Goal: Use online tool/utility: Utilize a website feature to perform a specific function

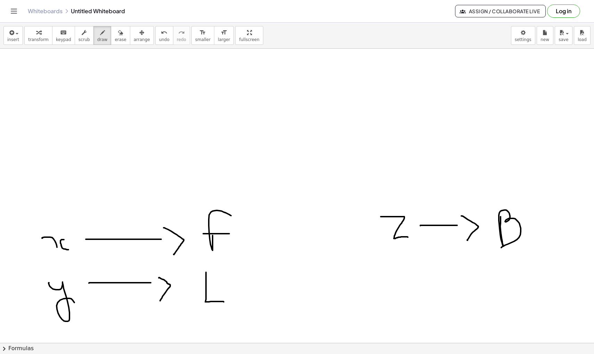
scroll to position [262, 0]
click at [105, 39] on button "draw" at bounding box center [102, 35] width 18 height 19
click at [101, 39] on span "draw" at bounding box center [102, 39] width 10 height 5
drag, startPoint x: 381, startPoint y: 216, endPoint x: 415, endPoint y: 239, distance: 40.6
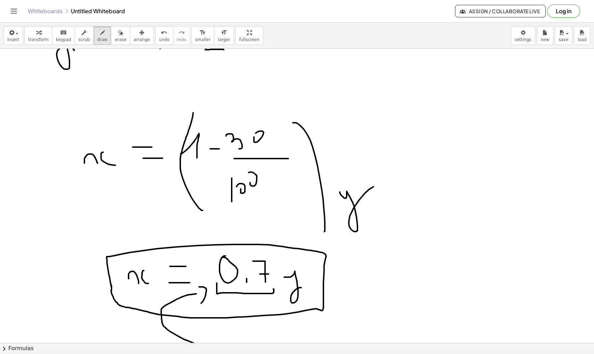
scroll to position [517, 0]
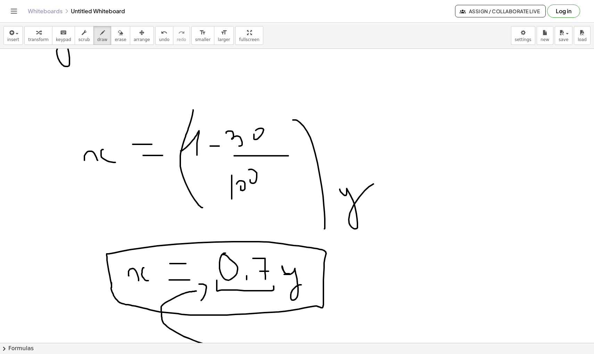
drag, startPoint x: 289, startPoint y: 273, endPoint x: 284, endPoint y: 271, distance: 6.2
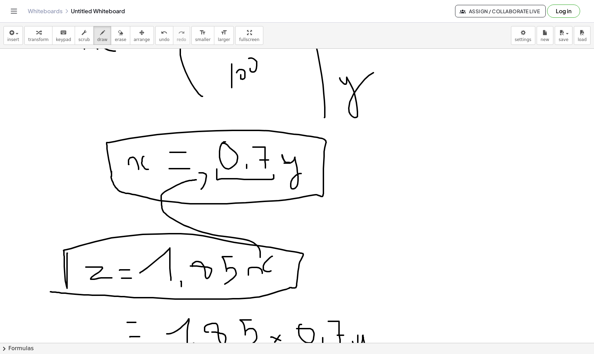
scroll to position [630, 0]
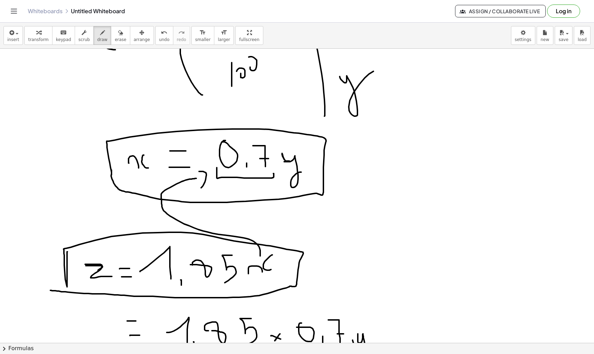
drag, startPoint x: 85, startPoint y: 264, endPoint x: 98, endPoint y: 270, distance: 14.1
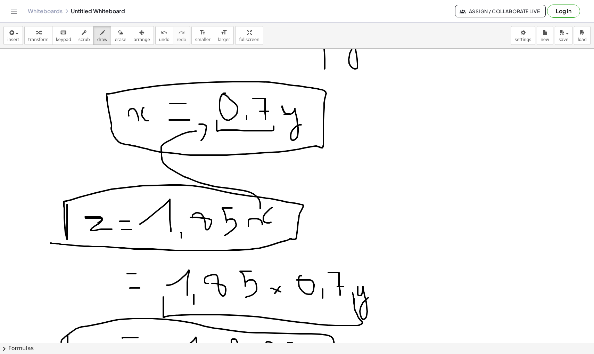
scroll to position [648, 0]
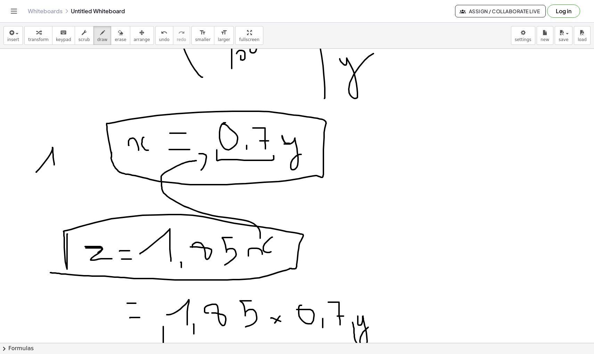
drag, startPoint x: 36, startPoint y: 172, endPoint x: 55, endPoint y: 166, distance: 19.3
drag, startPoint x: 56, startPoint y: 141, endPoint x: 33, endPoint y: 117, distance: 33.2
drag, startPoint x: 15, startPoint y: 243, endPoint x: 30, endPoint y: 278, distance: 37.9
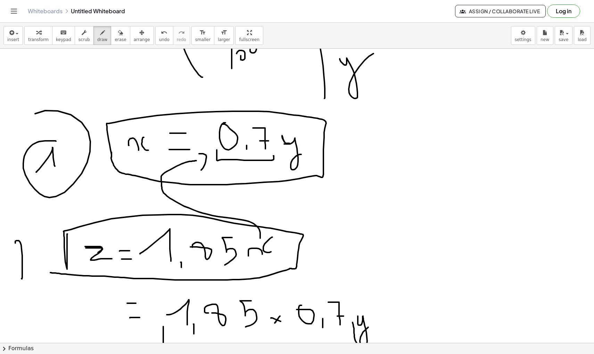
drag, startPoint x: 32, startPoint y: 246, endPoint x: 30, endPoint y: 240, distance: 6.9
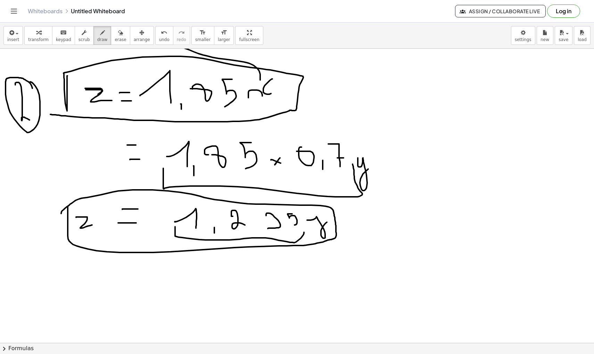
scroll to position [805, 0]
drag, startPoint x: 174, startPoint y: 228, endPoint x: 205, endPoint y: 238, distance: 32.0
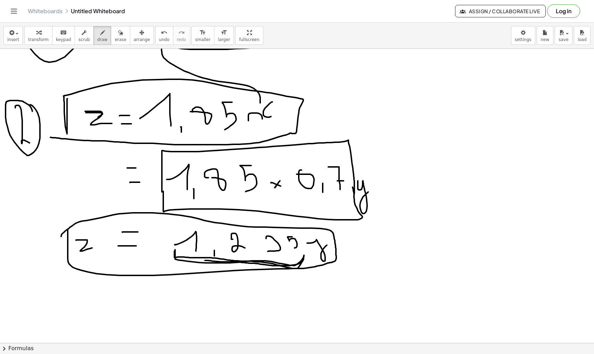
drag, startPoint x: 162, startPoint y: 192, endPoint x: 353, endPoint y: 194, distance: 191.1
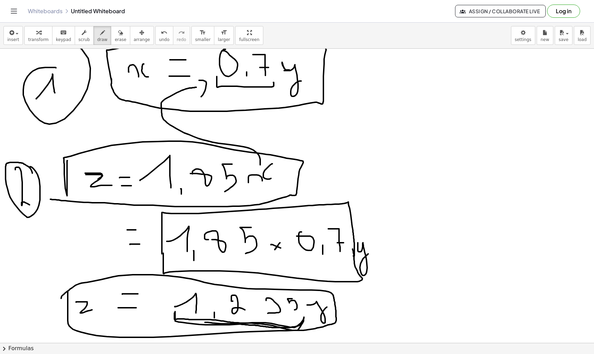
scroll to position [715, 0]
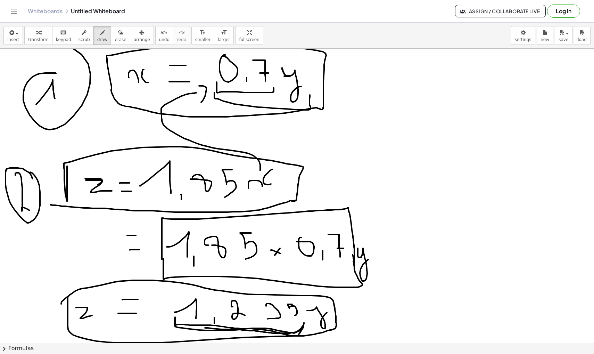
drag, startPoint x: 214, startPoint y: 92, endPoint x: 309, endPoint y: 104, distance: 95.6
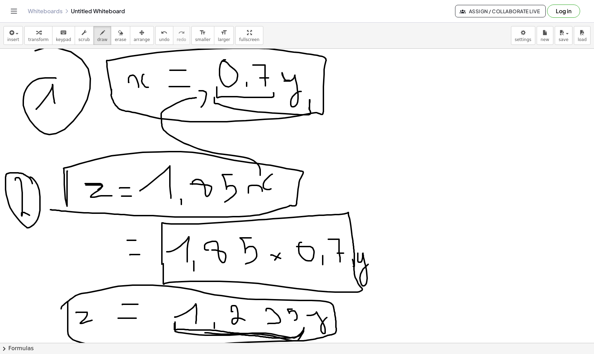
scroll to position [712, 0]
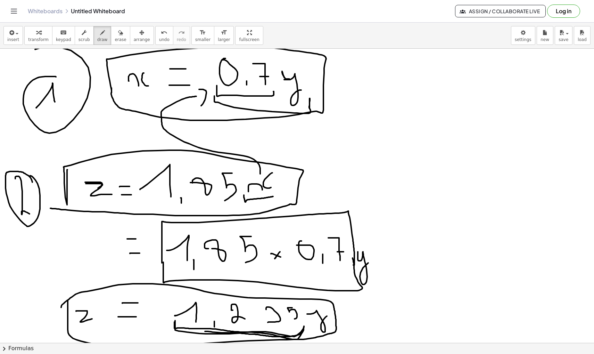
drag, startPoint x: 244, startPoint y: 195, endPoint x: 273, endPoint y: 193, distance: 29.7
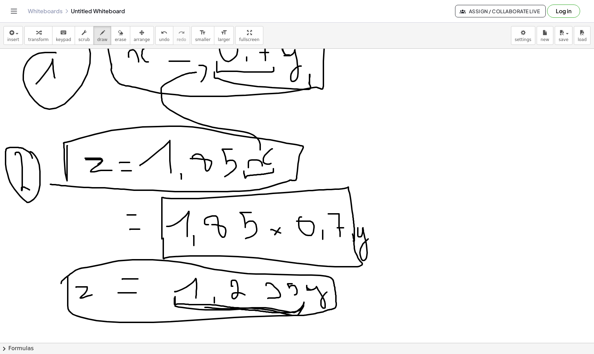
drag, startPoint x: 76, startPoint y: 300, endPoint x: 97, endPoint y: 297, distance: 21.4
drag, startPoint x: 310, startPoint y: 303, endPoint x: 327, endPoint y: 301, distance: 17.1
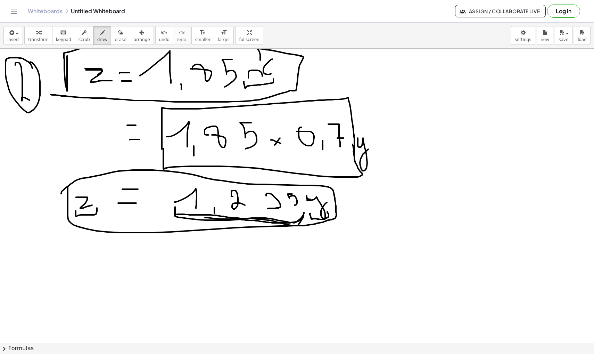
scroll to position [829, 0]
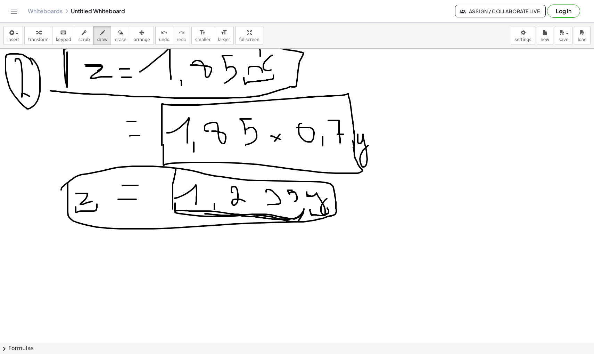
drag, startPoint x: 173, startPoint y: 208, endPoint x: 176, endPoint y: 169, distance: 40.1
drag, startPoint x: 299, startPoint y: 217, endPoint x: 298, endPoint y: 182, distance: 34.4
drag, startPoint x: 233, startPoint y: 191, endPoint x: 236, endPoint y: 191, distance: 3.5
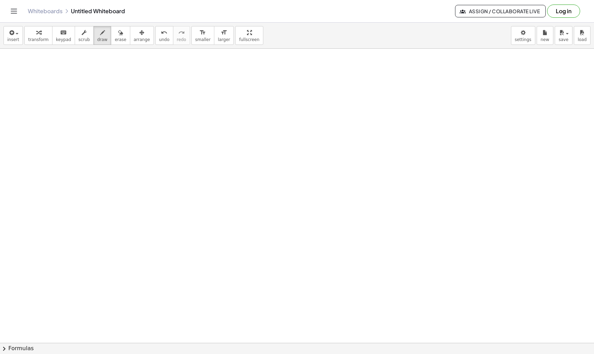
scroll to position [4147, 0]
drag, startPoint x: 69, startPoint y: 130, endPoint x: 80, endPoint y: 147, distance: 20.0
drag, startPoint x: 88, startPoint y: 129, endPoint x: 100, endPoint y: 129, distance: 11.8
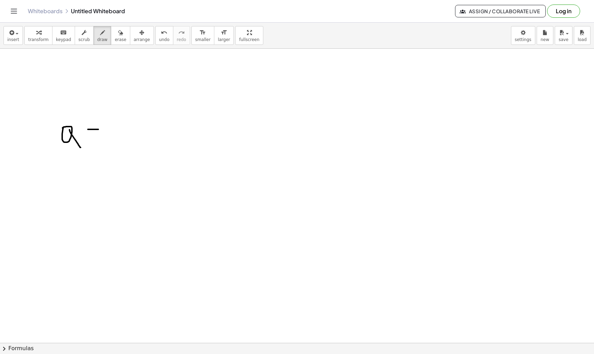
drag, startPoint x: 89, startPoint y: 136, endPoint x: 107, endPoint y: 136, distance: 17.4
drag, startPoint x: 241, startPoint y: 103, endPoint x: 245, endPoint y: 130, distance: 28.0
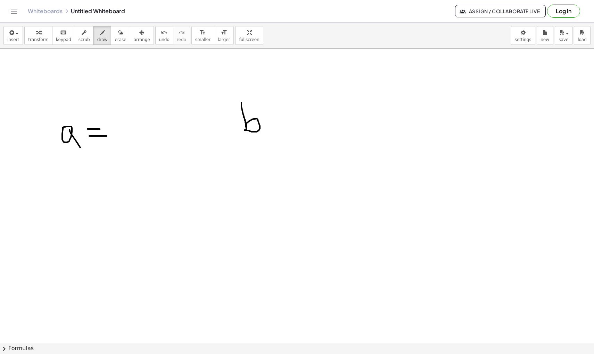
drag, startPoint x: 88, startPoint y: 129, endPoint x: 105, endPoint y: 130, distance: 17.1
drag, startPoint x: 142, startPoint y: 117, endPoint x: 150, endPoint y: 129, distance: 14.3
drag, startPoint x: 156, startPoint y: 112, endPoint x: 159, endPoint y: 128, distance: 16.2
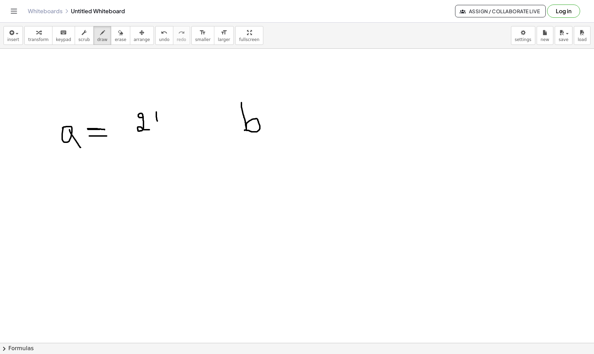
drag, startPoint x: 129, startPoint y: 134, endPoint x: 186, endPoint y: 134, distance: 57.0
drag, startPoint x: 144, startPoint y: 146, endPoint x: 144, endPoint y: 163, distance: 17.0
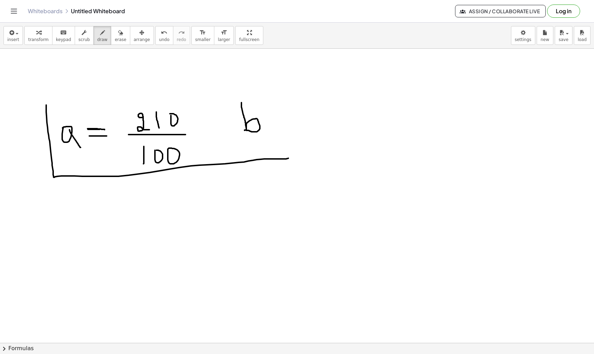
drag, startPoint x: 46, startPoint y: 105, endPoint x: 291, endPoint y: 157, distance: 250.5
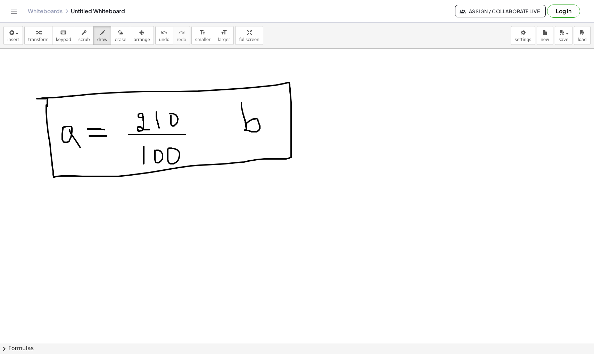
drag, startPoint x: 291, startPoint y: 157, endPoint x: 47, endPoint y: 108, distance: 249.1
drag, startPoint x: 75, startPoint y: 215, endPoint x: 76, endPoint y: 243, distance: 27.8
drag, startPoint x: 91, startPoint y: 237, endPoint x: 96, endPoint y: 237, distance: 5.6
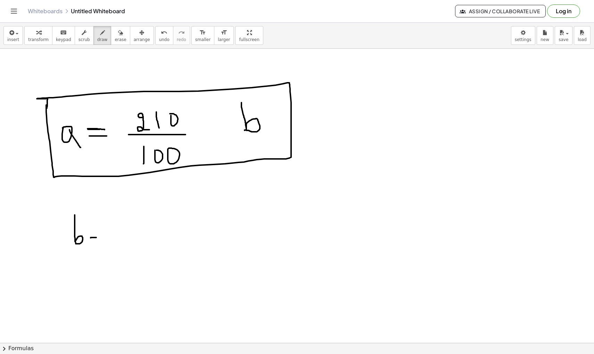
drag, startPoint x: 92, startPoint y: 243, endPoint x: 97, endPoint y: 243, distance: 5.2
drag, startPoint x: 123, startPoint y: 219, endPoint x: 140, endPoint y: 237, distance: 24.6
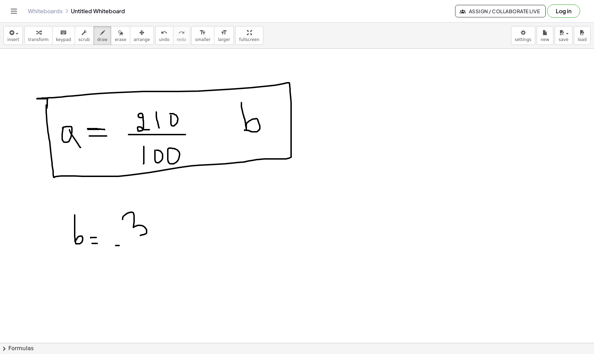
drag, startPoint x: 116, startPoint y: 245, endPoint x: 165, endPoint y: 245, distance: 49.3
drag, startPoint x: 118, startPoint y: 262, endPoint x: 117, endPoint y: 282, distance: 19.8
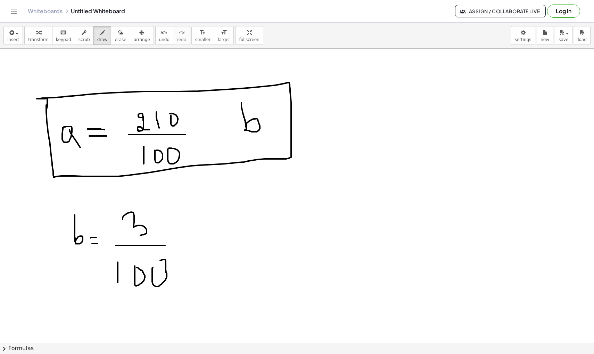
drag, startPoint x: 202, startPoint y: 234, endPoint x: 205, endPoint y: 245, distance: 11.6
drag, startPoint x: 160, startPoint y: 212, endPoint x: 155, endPoint y: 209, distance: 6.3
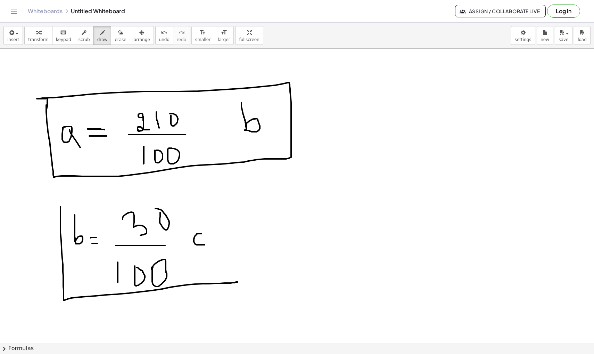
drag, startPoint x: 60, startPoint y: 206, endPoint x: 237, endPoint y: 280, distance: 191.7
drag, startPoint x: 237, startPoint y: 280, endPoint x: 61, endPoint y: 210, distance: 190.1
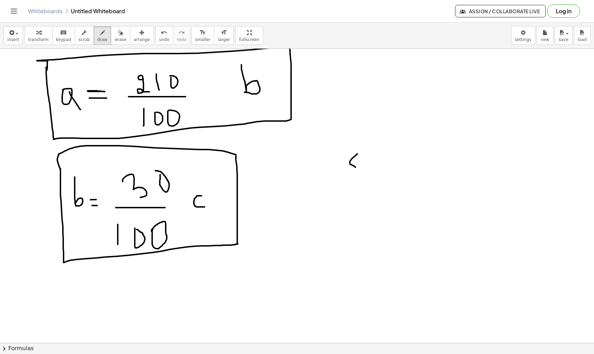
drag, startPoint x: 358, startPoint y: 154, endPoint x: 365, endPoint y: 168, distance: 15.9
drag, startPoint x: 380, startPoint y: 157, endPoint x: 390, endPoint y: 157, distance: 9.0
drag, startPoint x: 381, startPoint y: 167, endPoint x: 392, endPoint y: 167, distance: 11.1
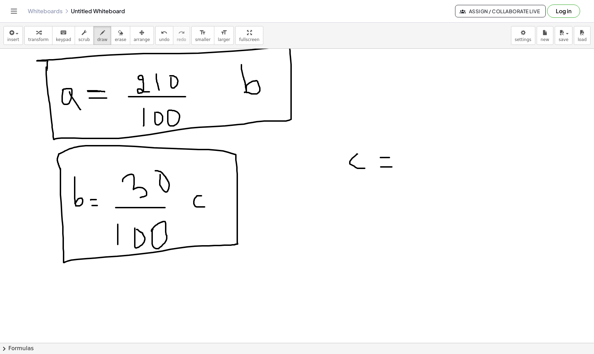
drag, startPoint x: 416, startPoint y: 142, endPoint x: 412, endPoint y: 138, distance: 5.9
drag, startPoint x: 429, startPoint y: 137, endPoint x: 426, endPoint y: 159, distance: 21.7
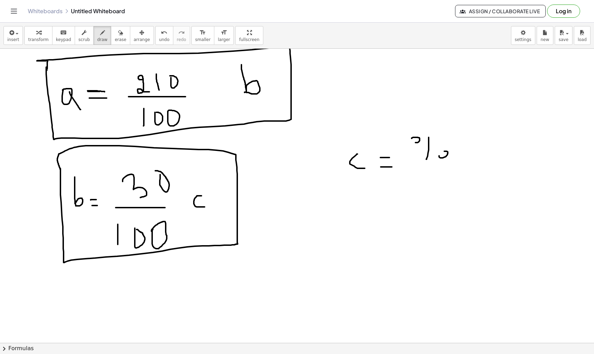
drag, startPoint x: 460, startPoint y: 137, endPoint x: 461, endPoint y: 157, distance: 20.2
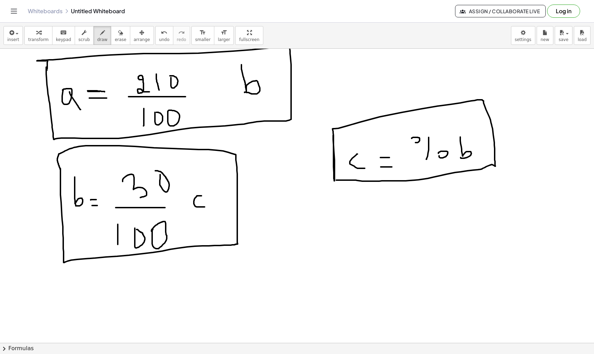
drag, startPoint x: 333, startPoint y: 135, endPoint x: 334, endPoint y: 180, distance: 44.5
drag, startPoint x: 199, startPoint y: 195, endPoint x: 201, endPoint y: 205, distance: 10.5
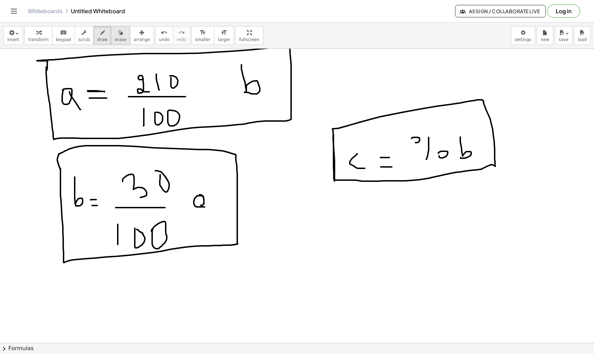
click at [115, 39] on span "erase" at bounding box center [120, 39] width 11 height 5
drag, startPoint x: 212, startPoint y: 200, endPoint x: 209, endPoint y: 203, distance: 4.2
click at [101, 36] on icon "button" at bounding box center [102, 32] width 5 height 8
drag, startPoint x: 195, startPoint y: 199, endPoint x: 196, endPoint y: 213, distance: 13.9
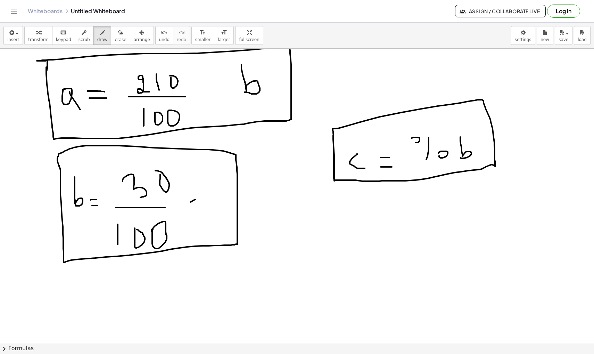
click at [113, 37] on button "erase" at bounding box center [120, 35] width 19 height 19
drag, startPoint x: 79, startPoint y: 186, endPoint x: 84, endPoint y: 203, distance: 18.0
click at [99, 38] on span "draw" at bounding box center [102, 39] width 10 height 5
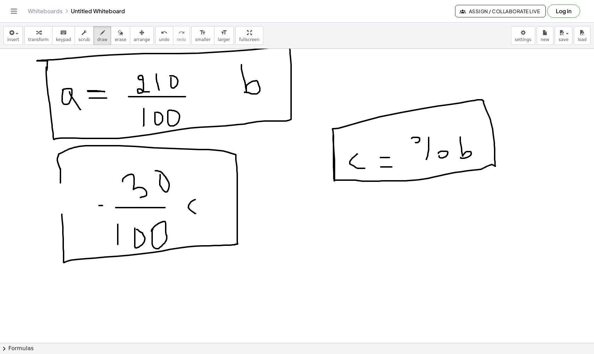
drag, startPoint x: 99, startPoint y: 205, endPoint x: 105, endPoint y: 205, distance: 5.6
drag, startPoint x: 97, startPoint y: 196, endPoint x: 102, endPoint y: 196, distance: 4.9
drag, startPoint x: 74, startPoint y: 186, endPoint x: 74, endPoint y: 207, distance: 20.5
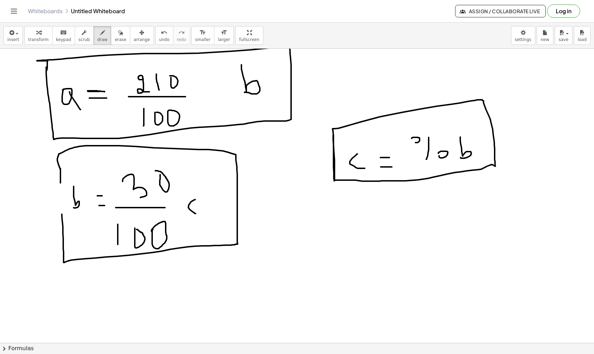
click at [161, 33] on icon "undo" at bounding box center [164, 32] width 7 height 8
drag, startPoint x: 81, startPoint y: 195, endPoint x: 85, endPoint y: 203, distance: 9.3
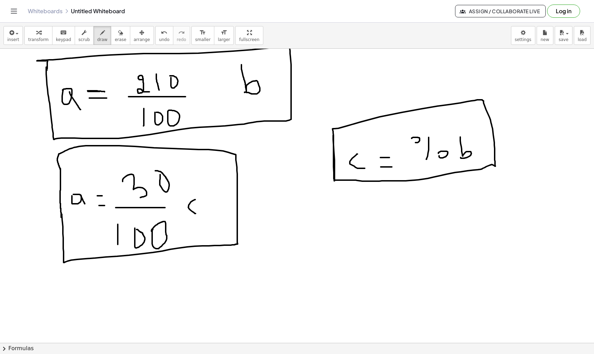
drag, startPoint x: 60, startPoint y: 181, endPoint x: 61, endPoint y: 218, distance: 36.8
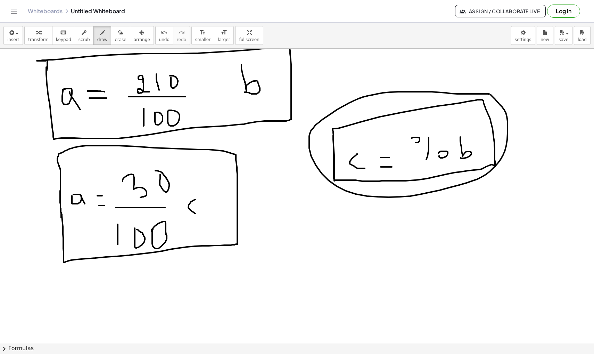
drag, startPoint x: 489, startPoint y: 94, endPoint x: 478, endPoint y: 88, distance: 12.6
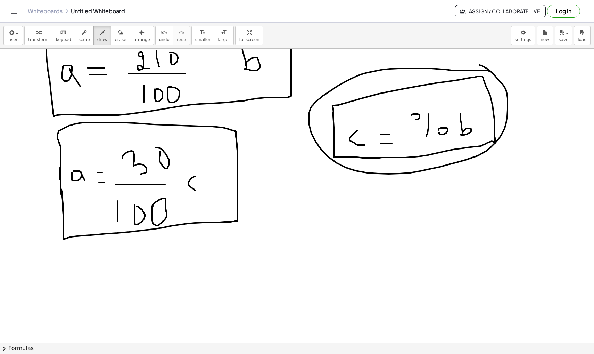
scroll to position [4182, 0]
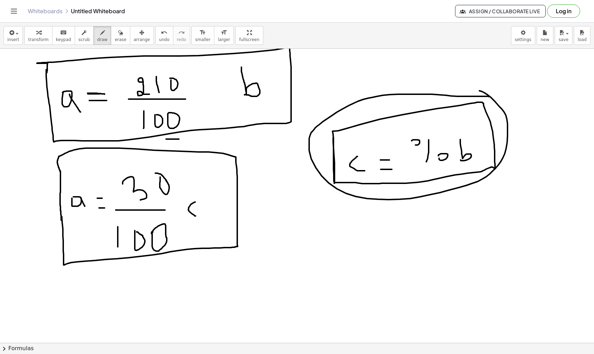
drag, startPoint x: 166, startPoint y: 139, endPoint x: 179, endPoint y: 139, distance: 12.9
drag, startPoint x: 166, startPoint y: 143, endPoint x: 185, endPoint y: 143, distance: 19.1
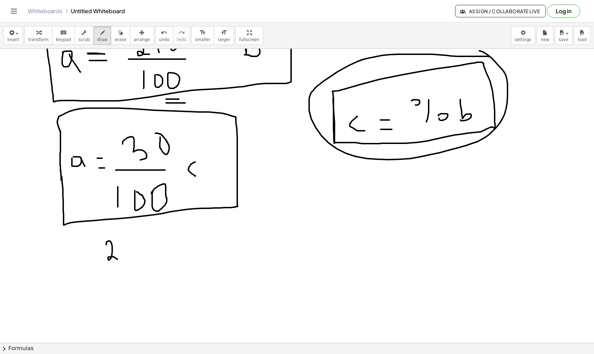
drag, startPoint x: 106, startPoint y: 245, endPoint x: 117, endPoint y: 259, distance: 18.3
drag, startPoint x: 127, startPoint y: 237, endPoint x: 126, endPoint y: 253, distance: 15.7
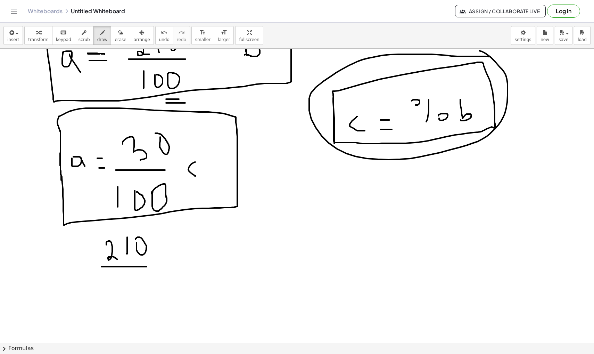
drag, startPoint x: 101, startPoint y: 267, endPoint x: 157, endPoint y: 267, distance: 55.9
drag, startPoint x: 116, startPoint y: 278, endPoint x: 115, endPoint y: 294, distance: 16.3
drag, startPoint x: 128, startPoint y: 283, endPoint x: 129, endPoint y: 277, distance: 6.3
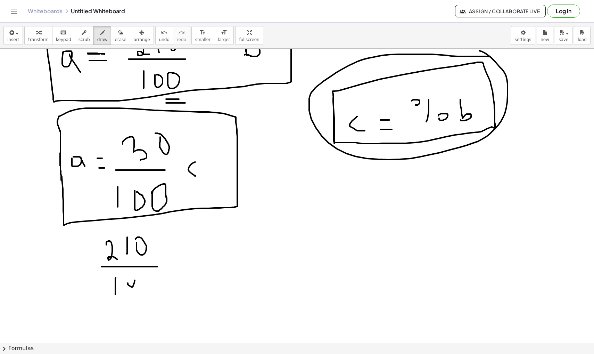
drag, startPoint x: 142, startPoint y: 278, endPoint x: 144, endPoint y: 273, distance: 5.5
drag, startPoint x: 177, startPoint y: 246, endPoint x: 179, endPoint y: 263, distance: 17.5
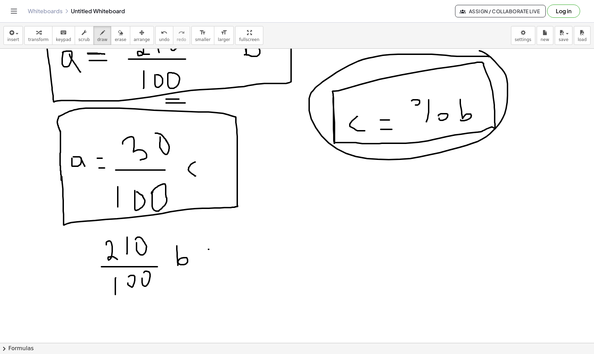
drag, startPoint x: 208, startPoint y: 249, endPoint x: 215, endPoint y: 249, distance: 6.9
drag, startPoint x: 205, startPoint y: 256, endPoint x: 214, endPoint y: 256, distance: 9.0
drag, startPoint x: 238, startPoint y: 238, endPoint x: 254, endPoint y: 251, distance: 20.4
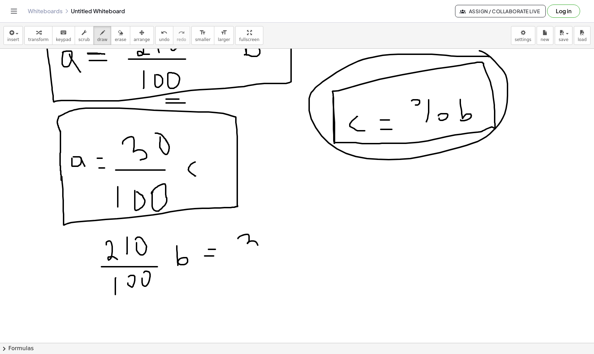
drag, startPoint x: 327, startPoint y: 238, endPoint x: 332, endPoint y: 248, distance: 11.5
drag, startPoint x: 260, startPoint y: 258, endPoint x: 298, endPoint y: 258, distance: 37.9
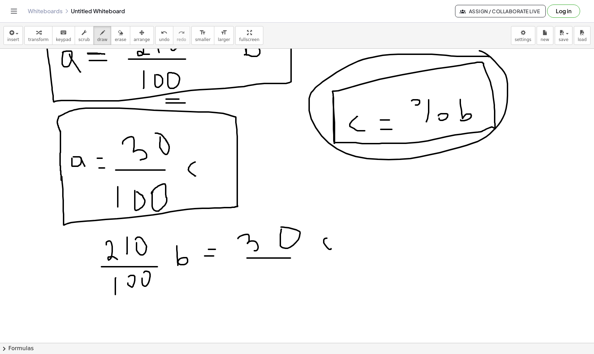
drag, startPoint x: 252, startPoint y: 276, endPoint x: 252, endPoint y: 305, distance: 28.5
drag, startPoint x: 265, startPoint y: 289, endPoint x: 263, endPoint y: 277, distance: 11.7
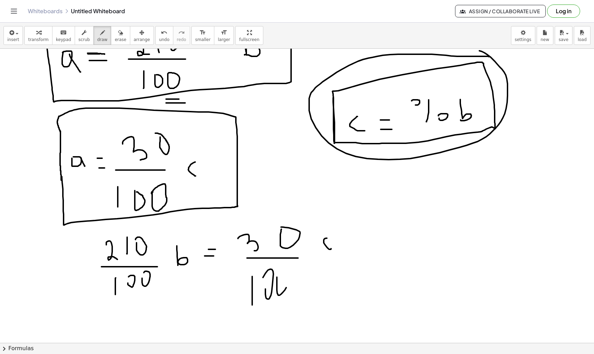
drag, startPoint x: 401, startPoint y: 155, endPoint x: 404, endPoint y: 186, distance: 31.1
drag, startPoint x: 394, startPoint y: 153, endPoint x: 406, endPoint y: 156, distance: 11.9
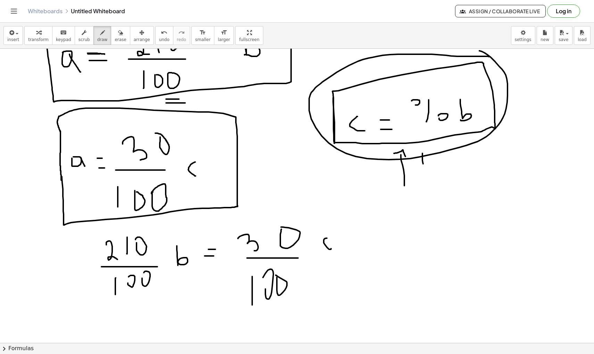
drag, startPoint x: 423, startPoint y: 153, endPoint x: 427, endPoint y: 178, distance: 25.1
drag, startPoint x: 419, startPoint y: 153, endPoint x: 428, endPoint y: 159, distance: 11.0
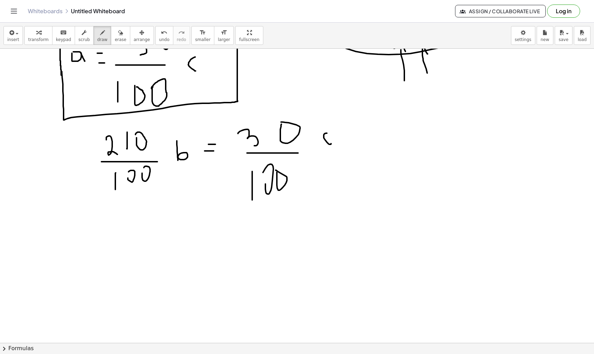
scroll to position [4328, 0]
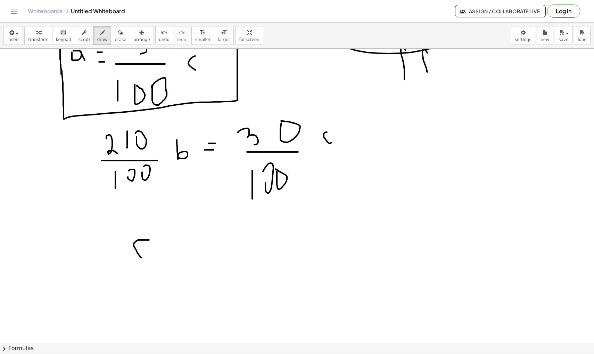
drag, startPoint x: 149, startPoint y: 240, endPoint x: 147, endPoint y: 257, distance: 17.8
drag, startPoint x: 160, startPoint y: 246, endPoint x: 169, endPoint y: 246, distance: 8.7
drag, startPoint x: 159, startPoint y: 252, endPoint x: 178, endPoint y: 253, distance: 18.8
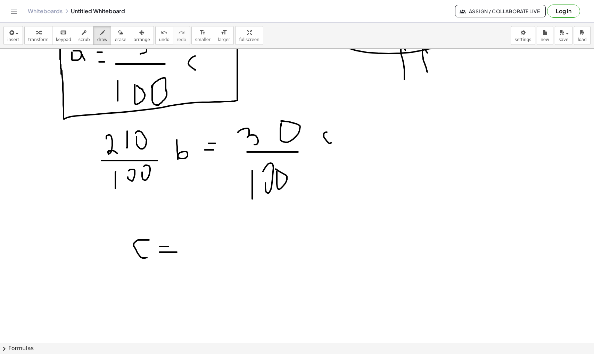
drag, startPoint x: 192, startPoint y: 225, endPoint x: 214, endPoint y: 259, distance: 40.4
drag, startPoint x: 213, startPoint y: 244, endPoint x: 222, endPoint y: 244, distance: 9.0
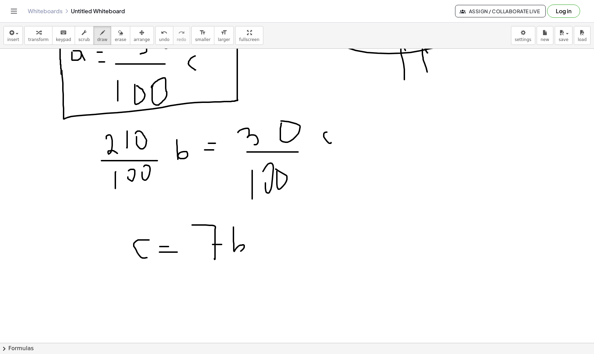
drag, startPoint x: 234, startPoint y: 227, endPoint x: 236, endPoint y: 251, distance: 23.4
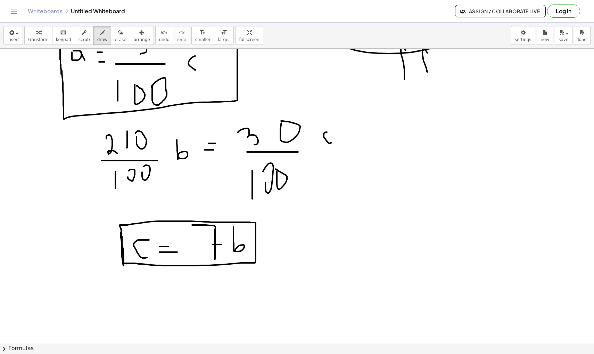
drag, startPoint x: 121, startPoint y: 232, endPoint x: 123, endPoint y: 263, distance: 31.0
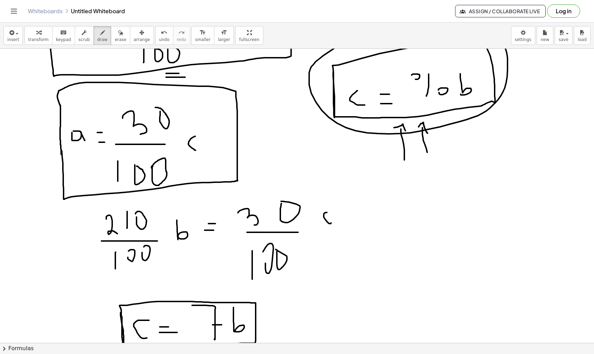
scroll to position [4248, 0]
drag, startPoint x: 275, startPoint y: 307, endPoint x: 383, endPoint y: 148, distance: 191.9
drag, startPoint x: 375, startPoint y: 145, endPoint x: 389, endPoint y: 148, distance: 13.9
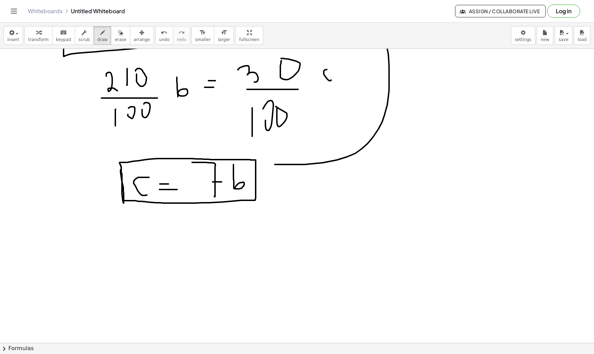
scroll to position [4395, 0]
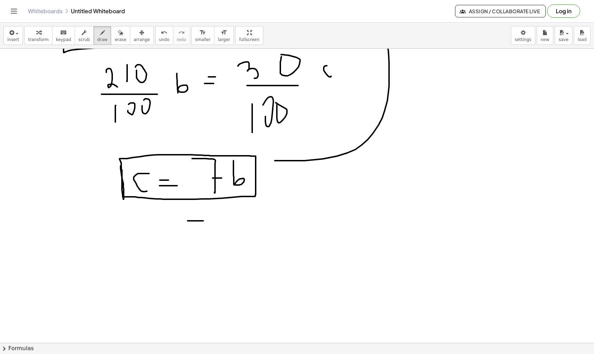
drag, startPoint x: 188, startPoint y: 221, endPoint x: 205, endPoint y: 247, distance: 31.1
drag, startPoint x: 200, startPoint y: 239, endPoint x: 210, endPoint y: 239, distance: 9.7
drag, startPoint x: 217, startPoint y: 231, endPoint x: 221, endPoint y: 229, distance: 4.2
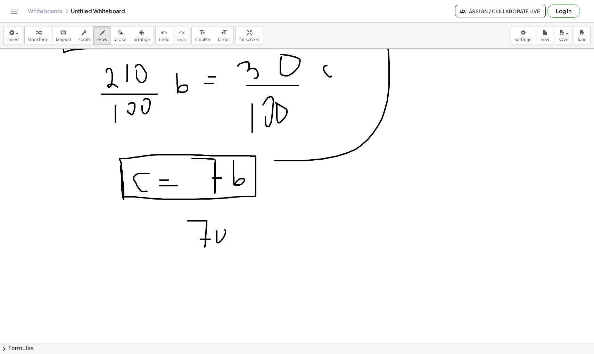
drag, startPoint x: 257, startPoint y: 222, endPoint x: 254, endPoint y: 218, distance: 5.0
drag, startPoint x: 268, startPoint y: 218, endPoint x: 264, endPoint y: 243, distance: 25.2
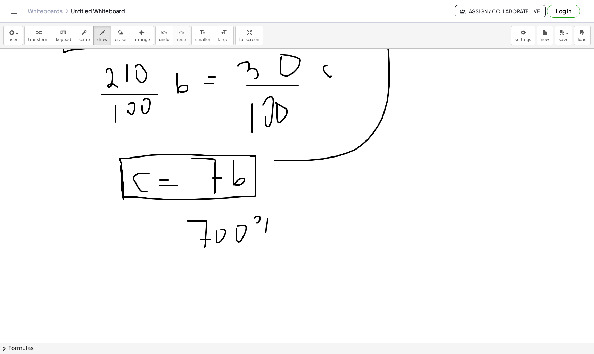
drag, startPoint x: 275, startPoint y: 241, endPoint x: 276, endPoint y: 235, distance: 6.4
drag, startPoint x: 246, startPoint y: 212, endPoint x: 284, endPoint y: 236, distance: 45.4
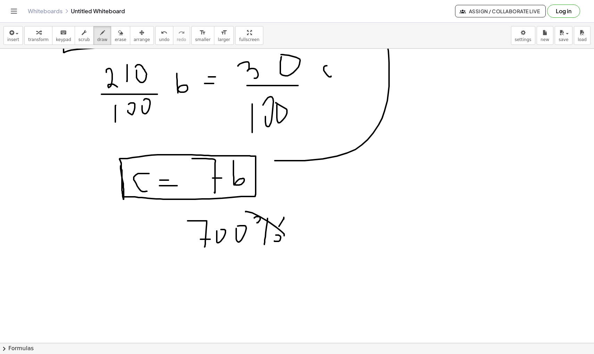
drag, startPoint x: 284, startPoint y: 219, endPoint x: 256, endPoint y: 257, distance: 47.0
drag, startPoint x: 198, startPoint y: 246, endPoint x: 252, endPoint y: 243, distance: 53.9
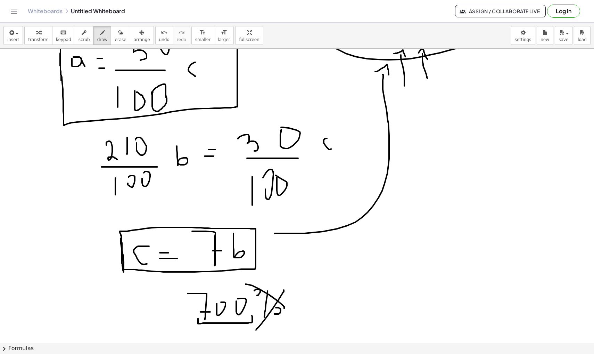
scroll to position [4329, 0]
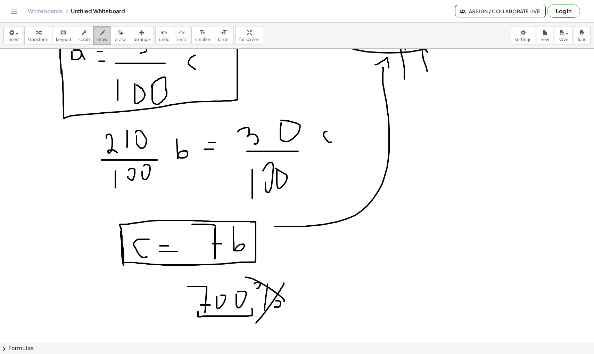
click at [101, 33] on icon "button" at bounding box center [102, 32] width 5 height 8
drag, startPoint x: 246, startPoint y: 184, endPoint x: 162, endPoint y: 161, distance: 87.2
drag, startPoint x: 158, startPoint y: 159, endPoint x: 164, endPoint y: 159, distance: 6.3
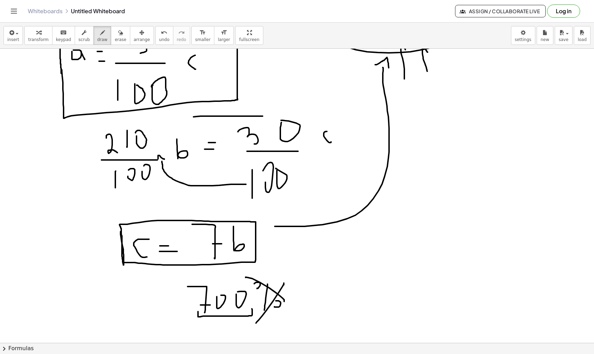
drag, startPoint x: 263, startPoint y: 116, endPoint x: 171, endPoint y: 124, distance: 91.7
drag, startPoint x: 165, startPoint y: 122, endPoint x: 171, endPoint y: 127, distance: 8.2
drag, startPoint x: 182, startPoint y: 191, endPoint x: 187, endPoint y: 196, distance: 6.1
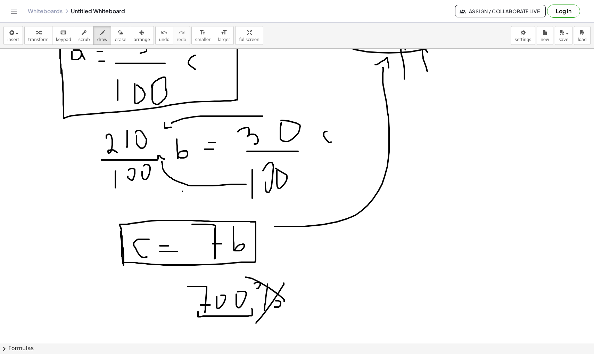
drag, startPoint x: 187, startPoint y: 190, endPoint x: 182, endPoint y: 195, distance: 6.4
drag, startPoint x: 221, startPoint y: 110, endPoint x: 230, endPoint y: 110, distance: 9.0
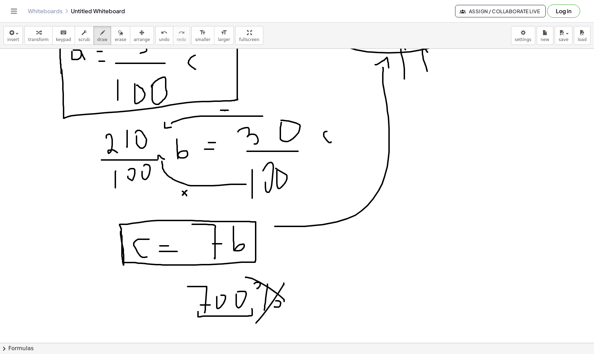
drag, startPoint x: 235, startPoint y: 103, endPoint x: 236, endPoint y: 114, distance: 10.8
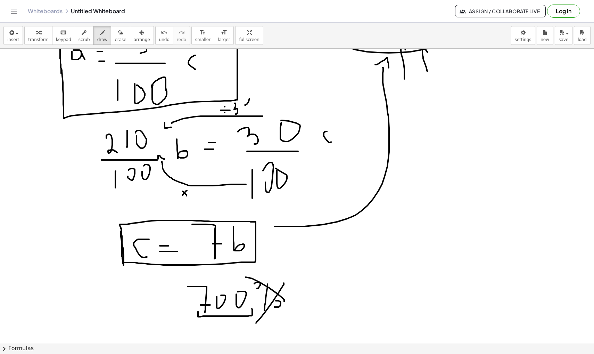
drag, startPoint x: 245, startPoint y: 105, endPoint x: 242, endPoint y: 98, distance: 7.6
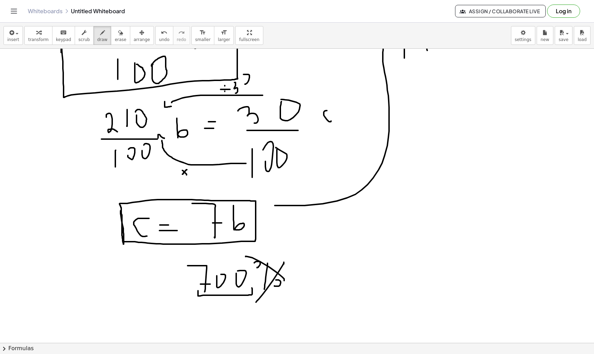
scroll to position [4358, 0]
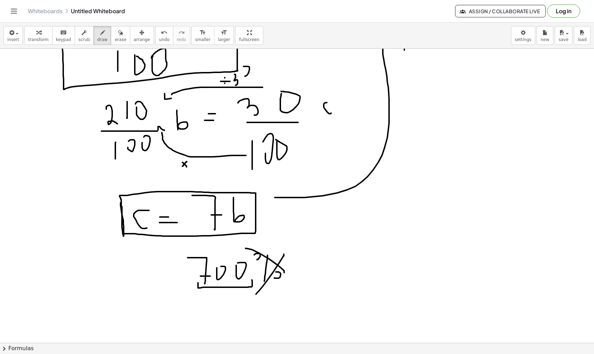
drag, startPoint x: 211, startPoint y: 215, endPoint x: 222, endPoint y: 215, distance: 10.8
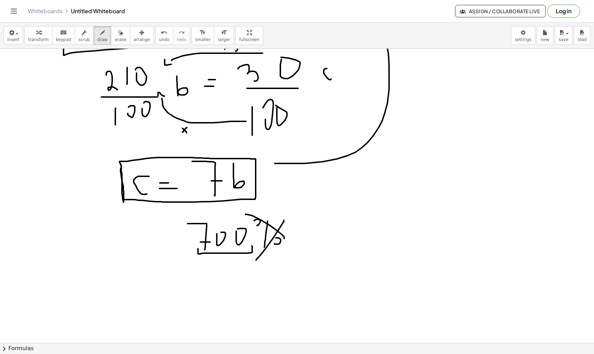
scroll to position [4395, 0]
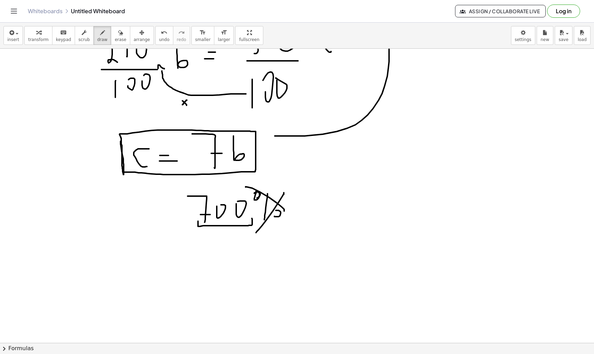
scroll to position [4429, 0]
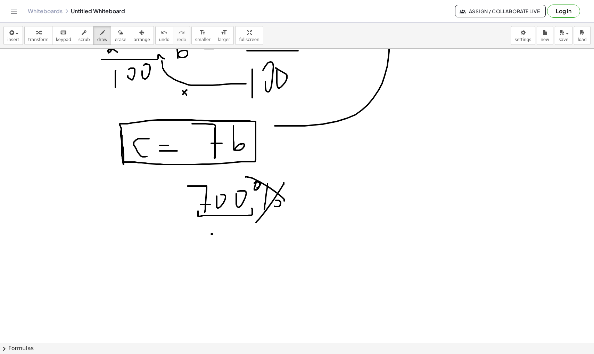
drag, startPoint x: 211, startPoint y: 234, endPoint x: 222, endPoint y: 234, distance: 11.1
drag, startPoint x: 213, startPoint y: 242, endPoint x: 223, endPoint y: 242, distance: 9.7
drag, startPoint x: 208, startPoint y: 260, endPoint x: 224, endPoint y: 283, distance: 28.4
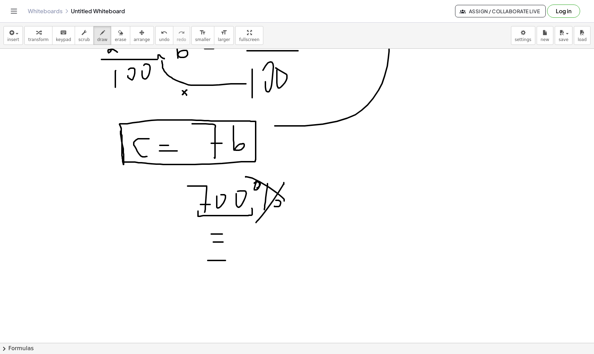
drag, startPoint x: 218, startPoint y: 272, endPoint x: 234, endPoint y: 272, distance: 15.6
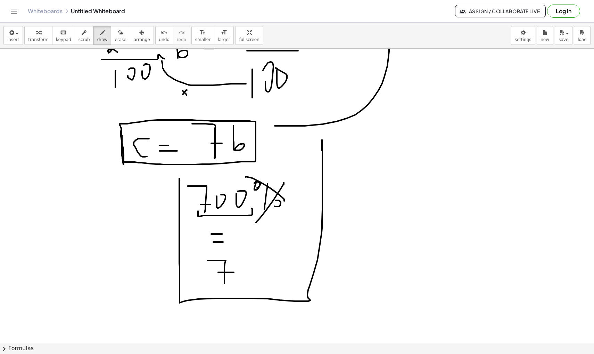
drag, startPoint x: 180, startPoint y: 179, endPoint x: 321, endPoint y: 156, distance: 143.2
drag, startPoint x: 321, startPoint y: 156, endPoint x: 183, endPoint y: 180, distance: 140.0
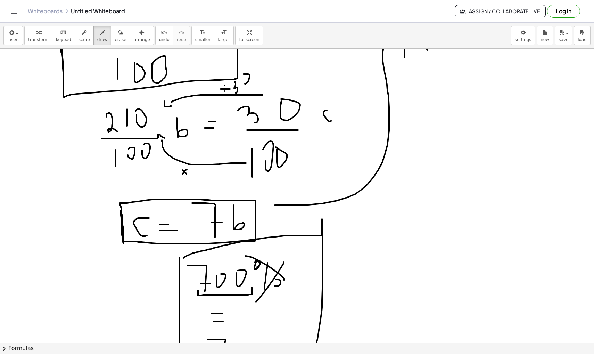
scroll to position [4349, 0]
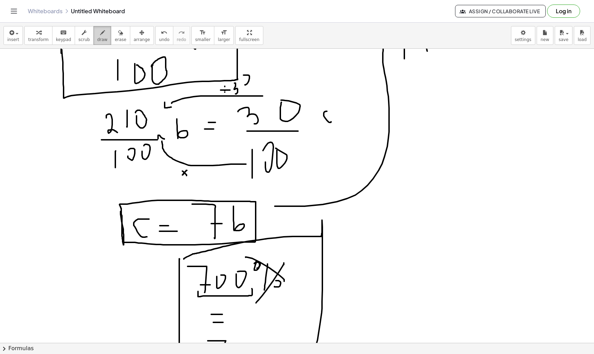
click at [98, 38] on span "draw" at bounding box center [102, 39] width 10 height 5
drag, startPoint x: 110, startPoint y: 168, endPoint x: 158, endPoint y: 147, distance: 52.1
drag, startPoint x: 244, startPoint y: 174, endPoint x: 295, endPoint y: 148, distance: 57.5
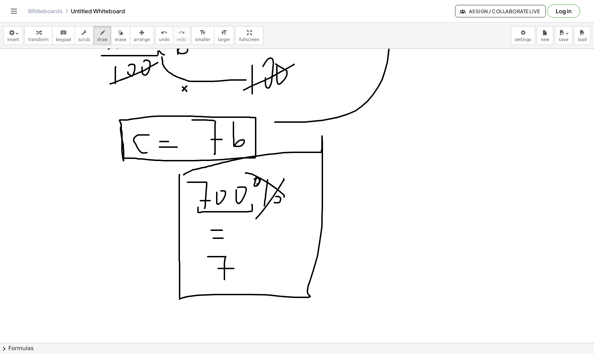
scroll to position [4439, 0]
